Goal: Navigation & Orientation: Find specific page/section

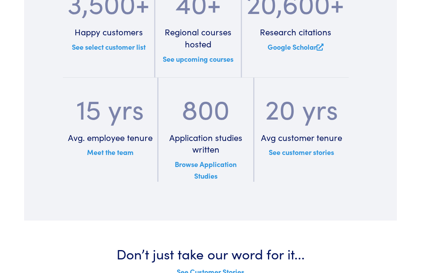
scroll to position [1228, 0]
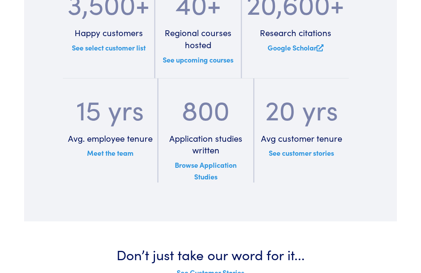
click at [120, 155] on link "Meet the team" at bounding box center [110, 153] width 47 height 10
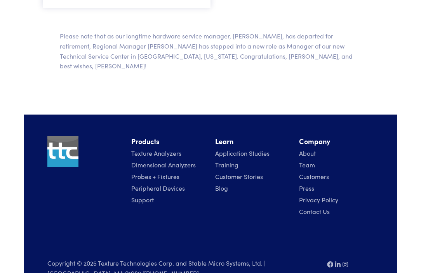
scroll to position [875, 0]
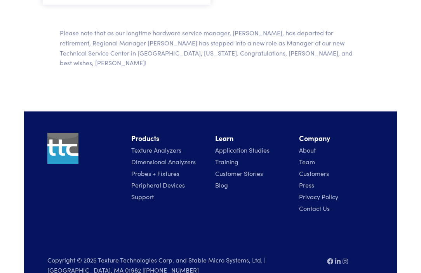
click at [306, 181] on link "Press" at bounding box center [306, 185] width 15 height 9
